Goal: Use online tool/utility: Utilize a website feature to perform a specific function

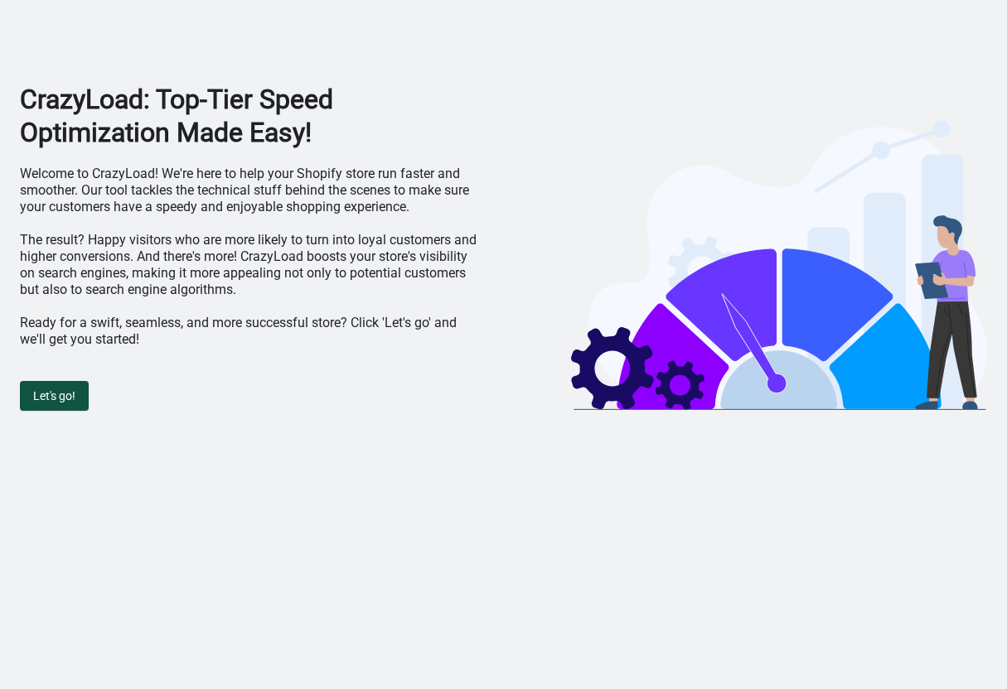
click at [73, 395] on span "Let's go!" at bounding box center [54, 395] width 42 height 13
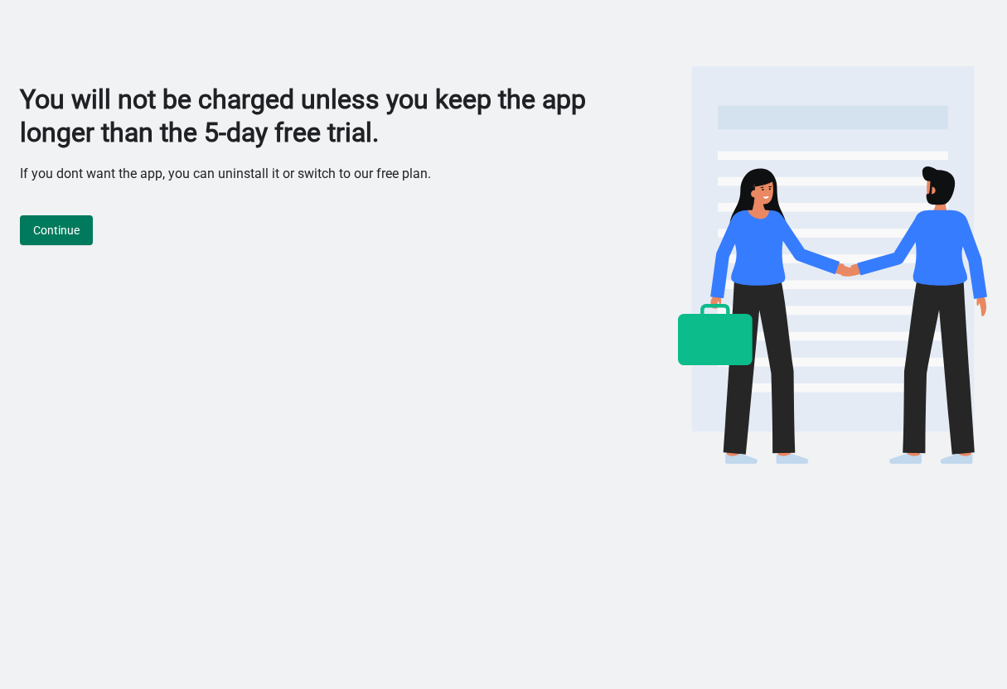
click at [58, 247] on div "You will not be charged unless you keep the app longer than the 5-day free tria…" at bounding box center [305, 276] width 571 height 386
click at [61, 224] on span "Continue" at bounding box center [56, 230] width 46 height 13
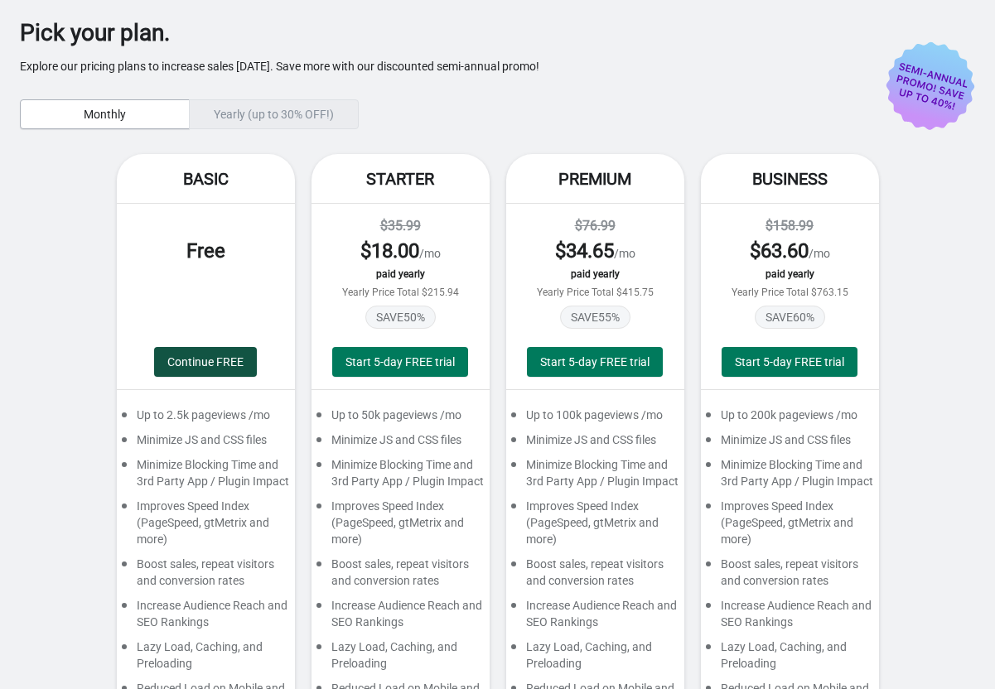
click at [186, 357] on span "Continue FREE" at bounding box center [205, 361] width 76 height 13
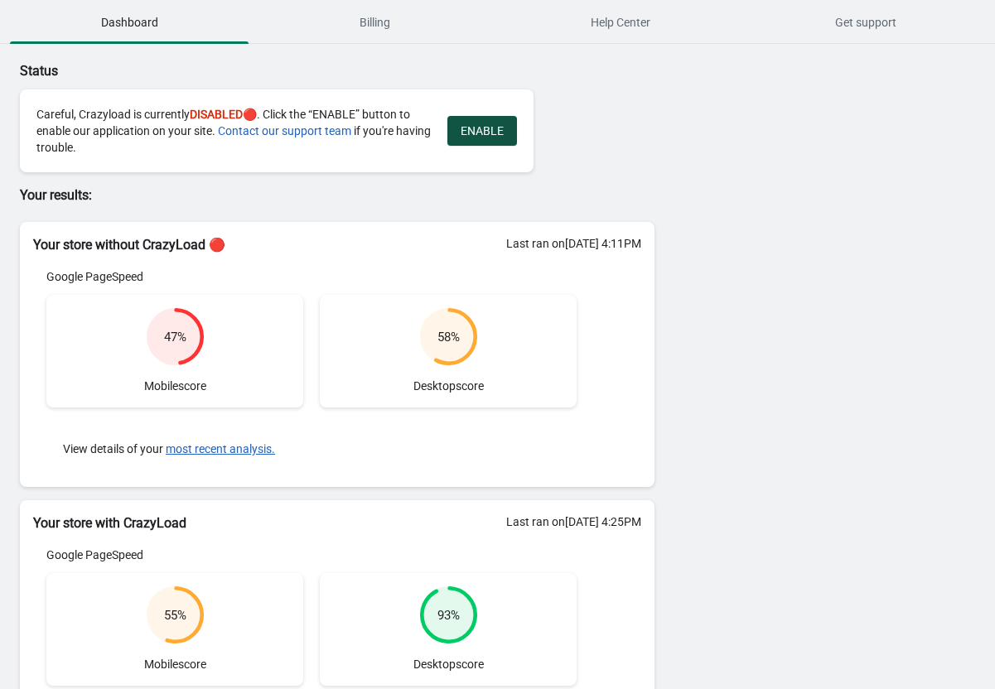
click at [490, 124] on span "ENABLE" at bounding box center [482, 130] width 43 height 13
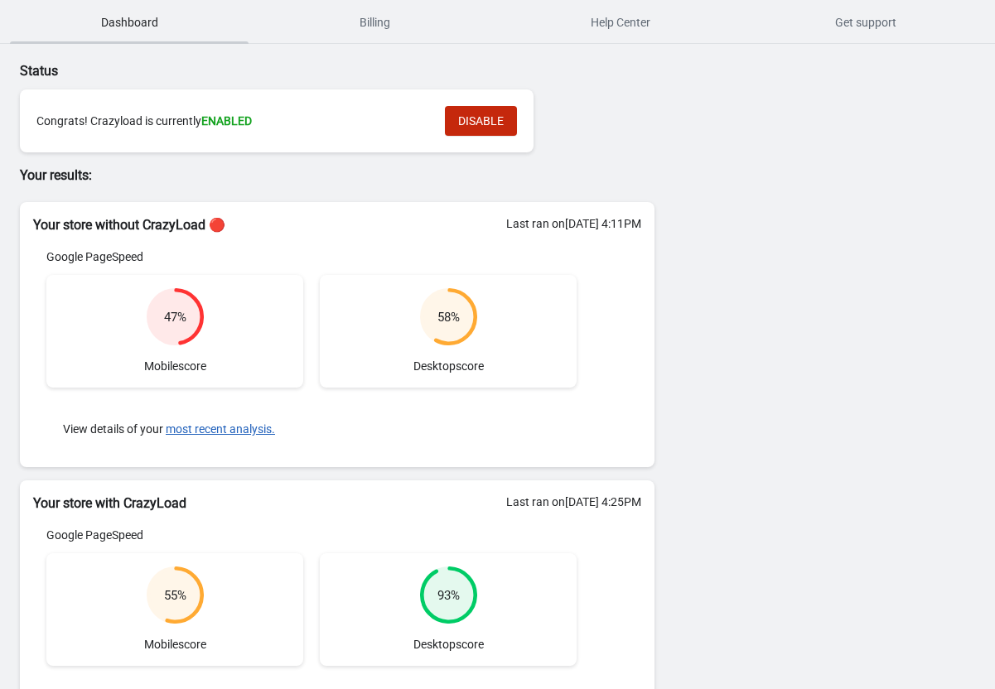
click at [109, 24] on span "Dashboard" at bounding box center [129, 22] width 239 height 30
click at [65, 127] on div "Congrats! Crazyload is currently ENABLED" at bounding box center [232, 121] width 392 height 17
click at [75, 249] on div "Google PageSpeed" at bounding box center [311, 257] width 530 height 17
click at [228, 429] on button "most recent analysis." at bounding box center [220, 429] width 109 height 13
